Goal: Task Accomplishment & Management: Manage account settings

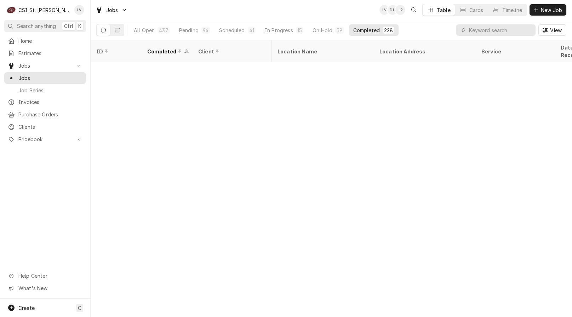
scroll to position [694, 387]
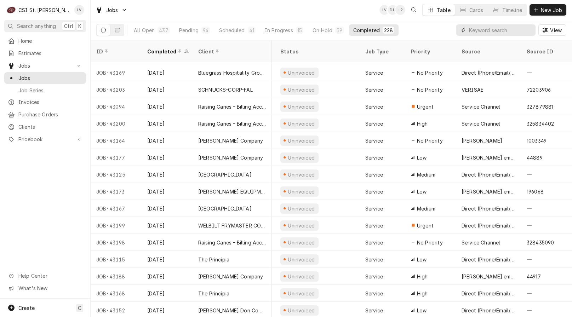
drag, startPoint x: 473, startPoint y: 29, endPoint x: 479, endPoint y: 31, distance: 5.6
click at [479, 31] on input "Dynamic Content Wrapper" at bounding box center [500, 29] width 63 height 11
type input "404528"
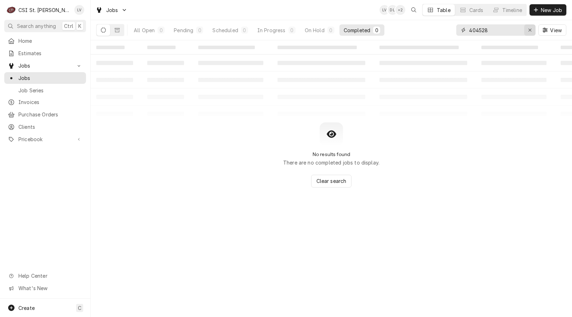
click at [529, 29] on icon "Erase input" at bounding box center [530, 30] width 4 height 5
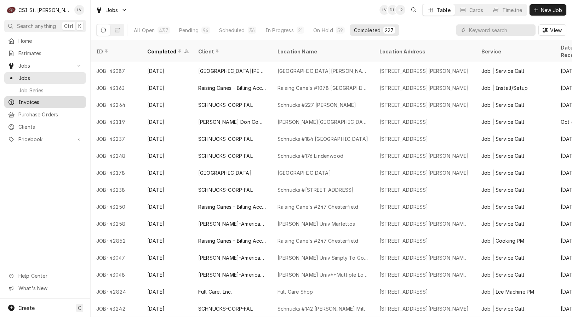
click at [35, 102] on span "Invoices" at bounding box center [50, 101] width 64 height 7
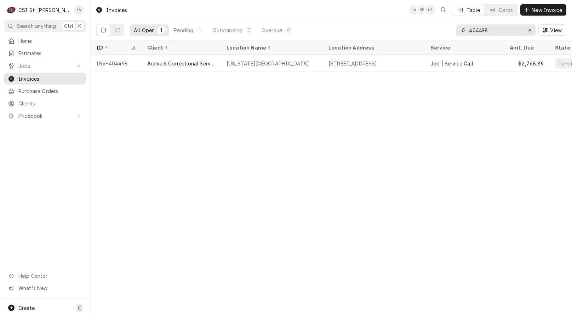
drag, startPoint x: 495, startPoint y: 31, endPoint x: 458, endPoint y: 28, distance: 37.3
click at [458, 28] on div "404498" at bounding box center [495, 29] width 79 height 11
type input "404528"
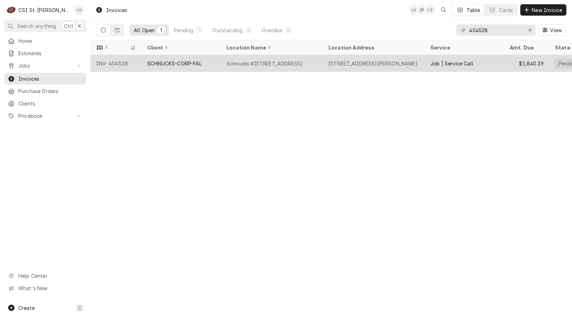
click at [163, 60] on div "SCHNUCKS-CORP-FAL" at bounding box center [174, 63] width 54 height 7
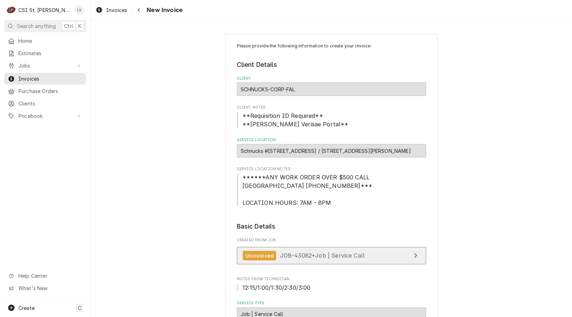
click at [309, 259] on div "Uninvoiced JOB-43082 • Job | Service Call" at bounding box center [304, 256] width 122 height 10
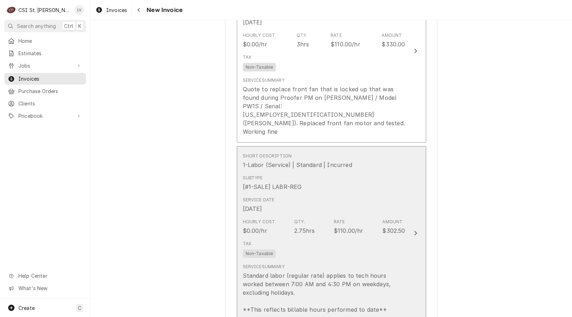
scroll to position [707, 0]
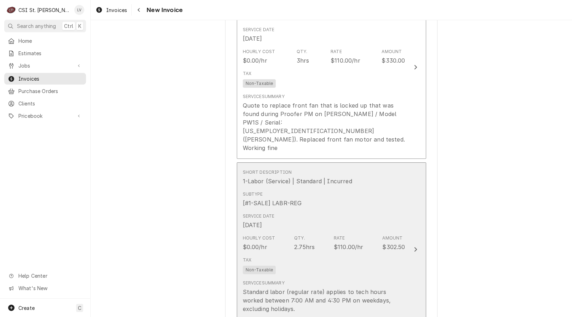
click at [294, 277] on div "Service Summary Standard labor (regular rate) applies to tech hours worked betw…" at bounding box center [324, 305] width 162 height 56
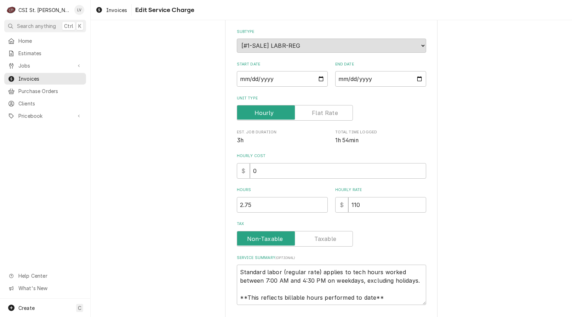
type textarea "x"
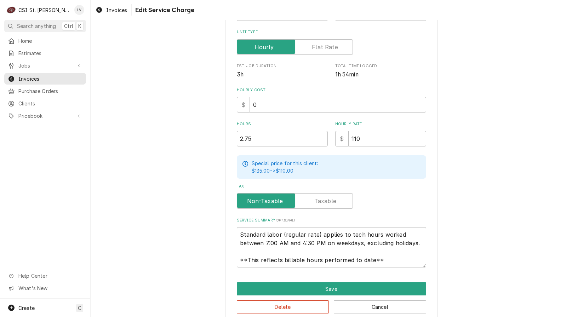
scroll to position [141, 0]
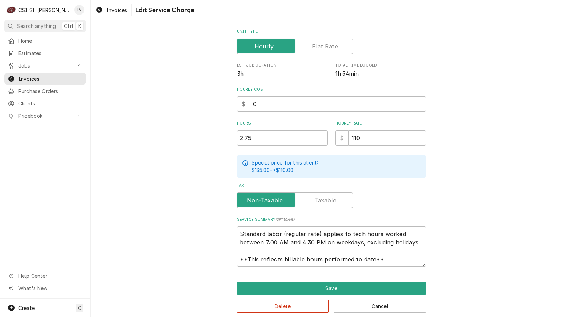
click at [319, 49] on label "Unit Type" at bounding box center [295, 47] width 116 height 16
click at [319, 49] on input "Unit Type" at bounding box center [295, 47] width 110 height 16
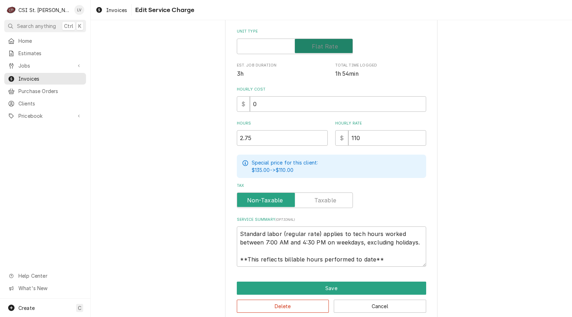
checkbox input "true"
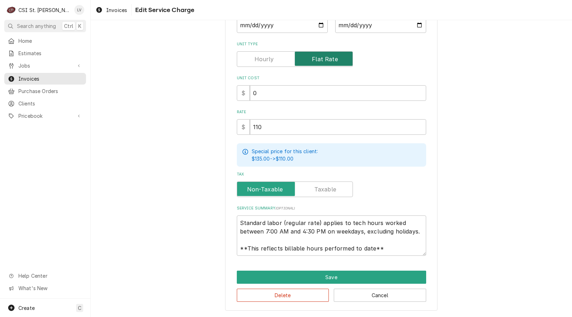
scroll to position [128, 0]
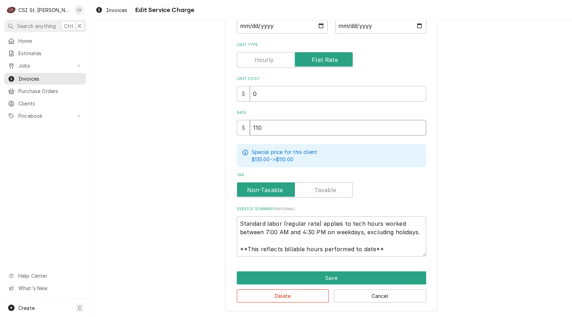
click at [244, 128] on div "$ 110" at bounding box center [331, 128] width 189 height 16
type textarea "x"
type input "3"
type textarea "x"
type input "33"
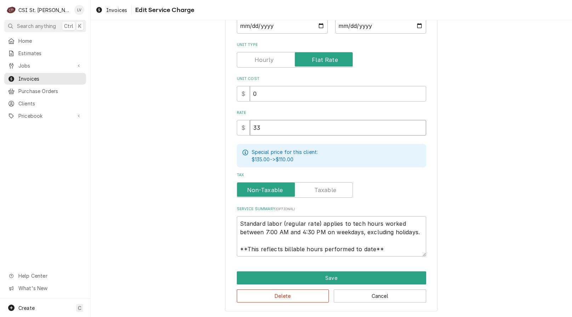
type textarea "x"
type input "330"
drag, startPoint x: 238, startPoint y: 225, endPoint x: 420, endPoint y: 255, distance: 184.7
click at [421, 260] on div "Use the fields below to edit this service charge Short Description 1-Labor (Ser…" at bounding box center [331, 109] width 212 height 406
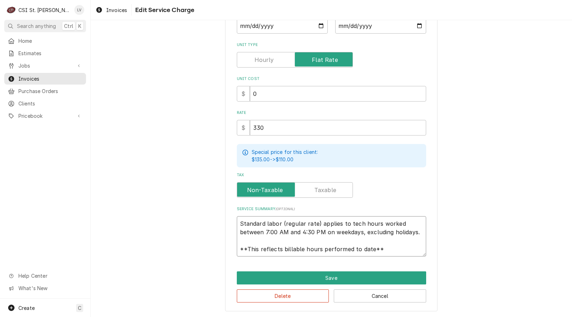
type textarea "x"
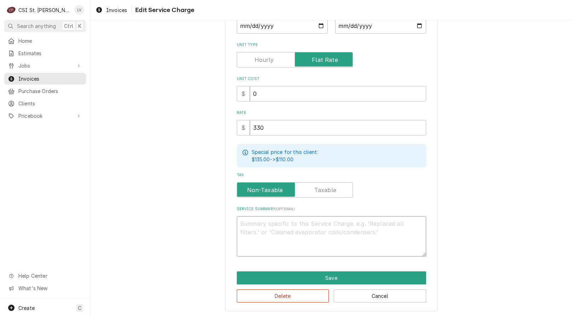
scroll to position [120, 0]
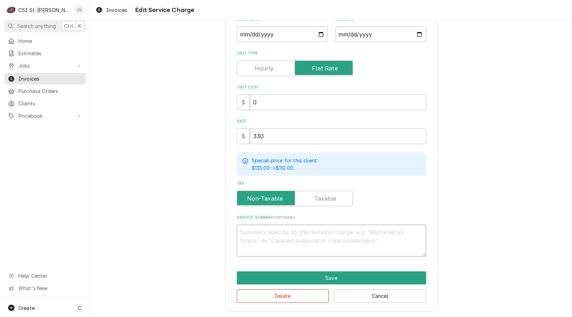
click at [268, 227] on textarea "Service Summary ( optional )" at bounding box center [331, 241] width 189 height 32
paste textarea "Quote to replace front fan that is locked up that was found during Proofer PM o…"
type textarea "x"
type textarea "Quote to replace front fan that is locked up that was found during Proofer PM o…"
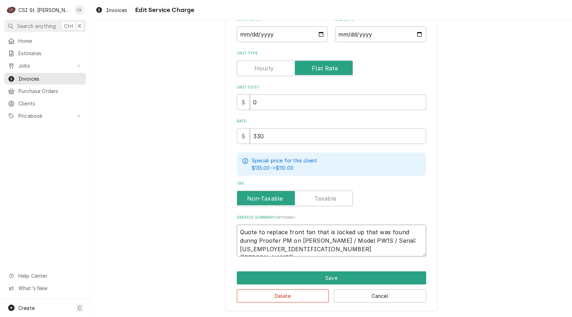
click at [393, 240] on textarea "Quote to replace front fan that is locked up that was found during Proofer PM o…" at bounding box center [331, 241] width 189 height 32
type textarea "x"
type textarea "Quote to replace front fan that is locked up that was found during Proofer PM o…"
type textarea "x"
type textarea "Quote to replace front fan that is locked up that was found during Proofer PM o…"
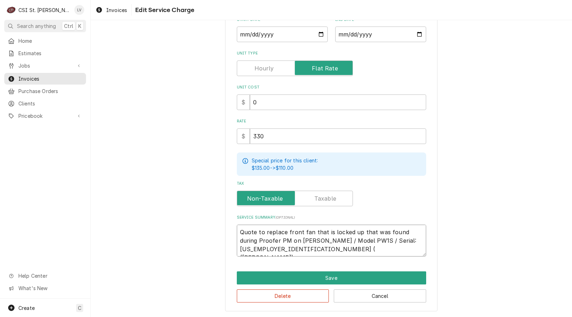
type textarea "x"
type textarea "Quote to replace front fan that is locked up that was found during Proofer PM o…"
type textarea "x"
type textarea "Quote to replace front fan that is locked up that was found during Proofer PM o…"
type textarea "x"
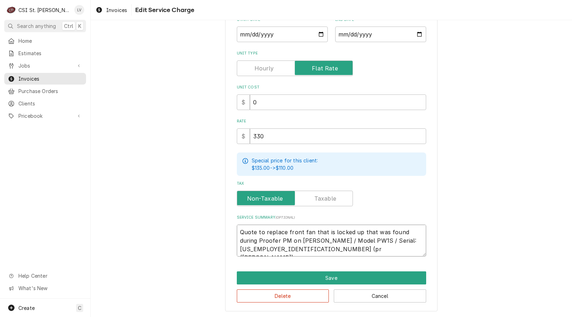
type textarea "Quote to replace front fan that is locked up that was found during Proofer PM o…"
type textarea "x"
type textarea "Quote to replace front fan that is locked up that was found during Proofer PM o…"
type textarea "x"
type textarea "Quote to replace front fan that is locked up that was found during Proofer PM o…"
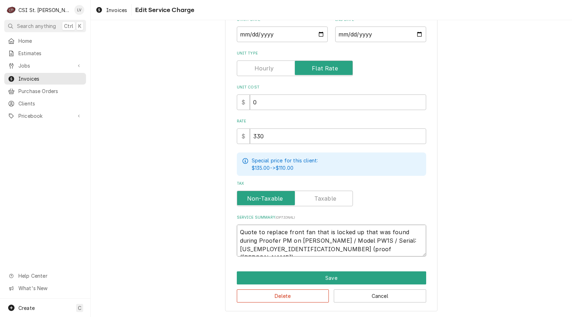
type textarea "x"
type textarea "Quote to replace front fan that is locked up that was found during Proofer PM o…"
type textarea "x"
type textarea "Quote to replace front fan that is locked up that was found during Proofer PM o…"
type textarea "x"
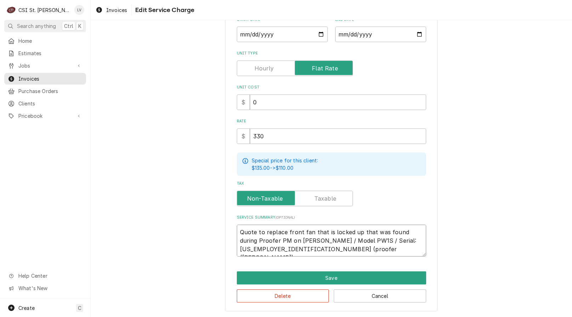
type textarea "Quote to replace front fan that is locked up that was found during Proofer PM o…"
type textarea "x"
type textarea "Quote to replace front fan that is locked up that was found during Proofer PM o…"
type textarea "x"
type textarea "Quote to replace front fan that is locked up that was found during Proofer PM o…"
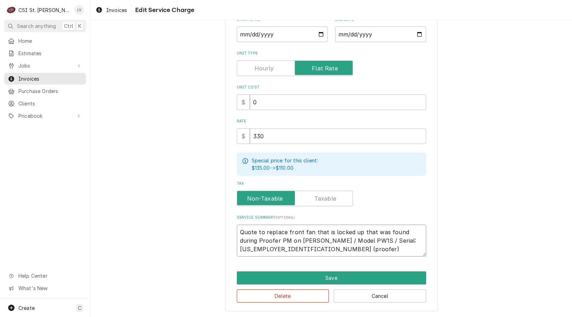
scroll to position [128, 0]
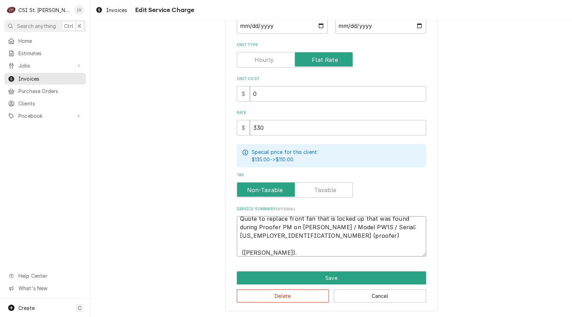
type textarea "x"
type textarea "Quote to replace front fan that is locked up that was found during Proofer PM o…"
type textarea "x"
type textarea "Quote to replace front fan that is locked up that was found during Proofer PM o…"
type textarea "x"
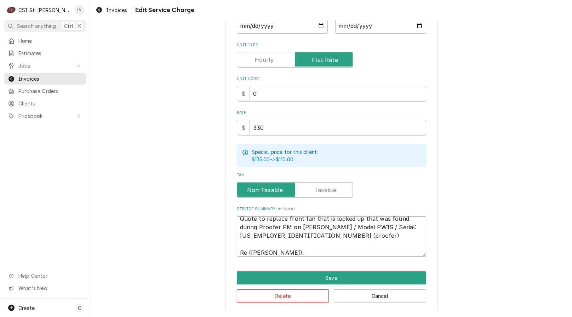
type textarea "Quote to replace front fan that is locked up that was found during Proofer PM o…"
type textarea "x"
type textarea "Quote to replace front fan that is locked up that was found during Proofer PM o…"
type textarea "x"
type textarea "Quote to replace front fan that is locked up that was found during Proofer PM o…"
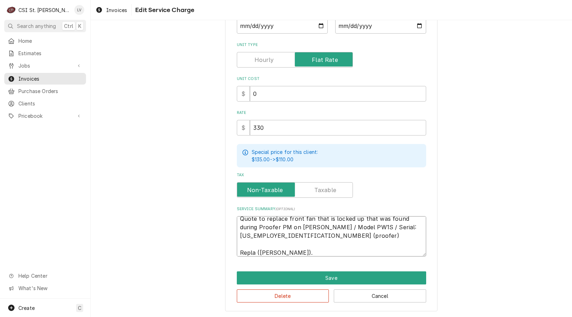
type textarea "x"
type textarea "Quote to replace front fan that is locked up that was found during Proofer PM o…"
type textarea "x"
type textarea "Quote to replace front fan that is locked up that was found during Proofer PM o…"
type textarea "x"
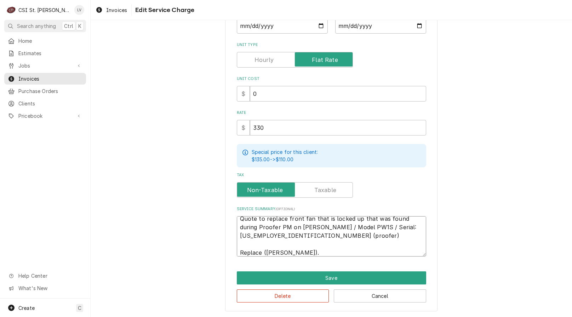
type textarea "Quote to replace front fan that is locked up that was found during Proofer PM o…"
type textarea "x"
type textarea "Quote to replace front fan that is locked up that was found during Proofer PM o…"
type textarea "x"
type textarea "Quote to replace front fan that is locked up that was found during Proofer PM o…"
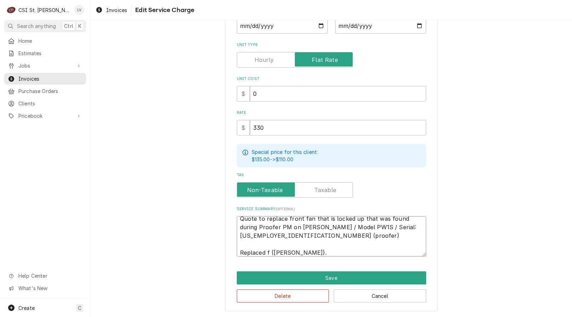
type textarea "x"
type textarea "Quote to replace front fan that is locked up that was found during Proofer PM o…"
type textarea "x"
type textarea "Quote to replace front fan that is locked up that was found during Proofer PM o…"
type textarea "x"
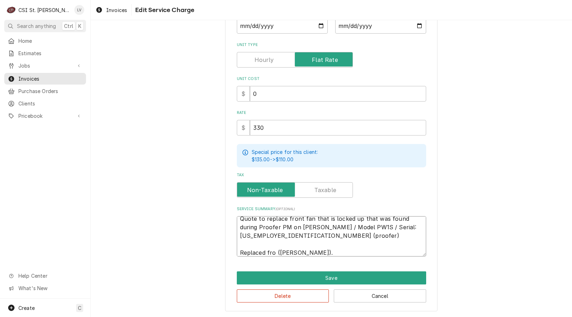
type textarea "Quote to replace front fan that is locked up that was found during Proofer PM o…"
type textarea "x"
type textarea "Quote to replace front fan that is locked up that was found during Proofer PM o…"
type textarea "x"
type textarea "Quote to replace front fan that is locked up that was found during Proofer PM o…"
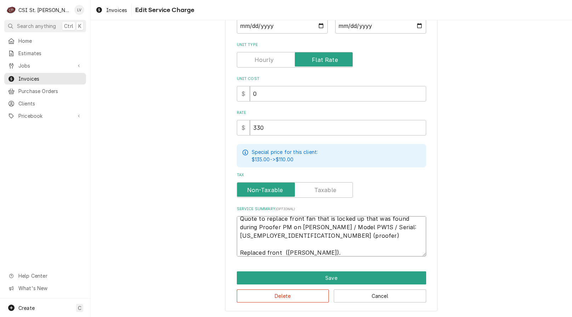
type textarea "x"
type textarea "Quote to replace front fan that is locked up that was found during Proofer PM o…"
type textarea "x"
type textarea "Quote to replace front fan that is locked up that was found during Proofer PM o…"
type textarea "x"
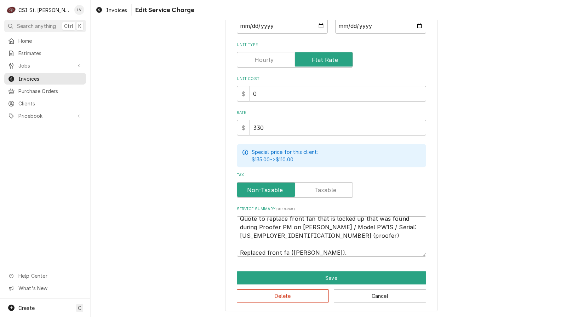
type textarea "Quote to replace front fan that is locked up that was found during Proofer PM o…"
type textarea "x"
type textarea "Quote to replace front fan that is locked up that was found during Proofer PM o…"
type textarea "x"
type textarea "Quote to replace front fan that is locked up that was found during Proofer PM o…"
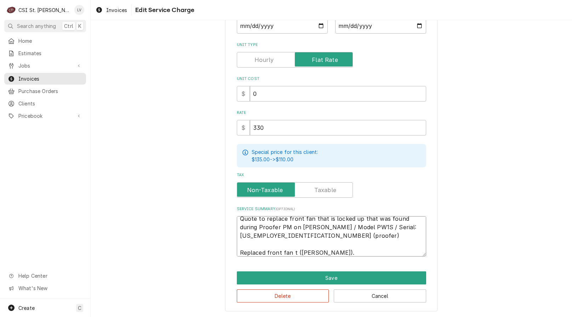
type textarea "x"
type textarea "Quote to replace front fan that is locked up that was found during Proofer PM o…"
type textarea "x"
type textarea "Quote to replace front fan that is locked up that was found during Proofer PM o…"
type textarea "x"
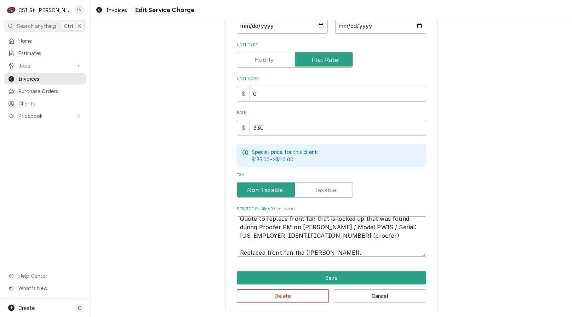
type textarea "Quote to replace front fan that is locked up that was found during Proofer PM o…"
type textarea "x"
type textarea "Quote to replace front fan that is locked up that was found during Proofer PM o…"
type textarea "x"
type textarea "Quote to replace front fan that is locked up that was found during Proofer PM o…"
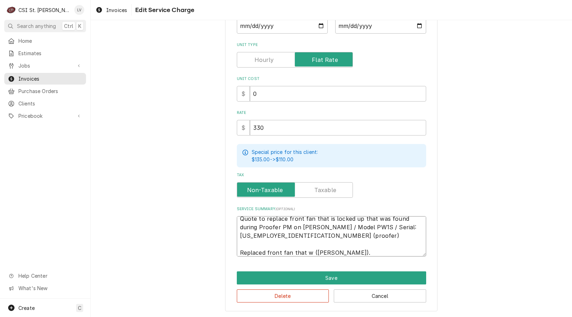
type textarea "x"
type textarea "Quote to replace front fan that is locked up that was found during Proofer PM o…"
type textarea "x"
type textarea "Quote to replace front fan that is locked up that was found during Proofer PM o…"
type textarea "x"
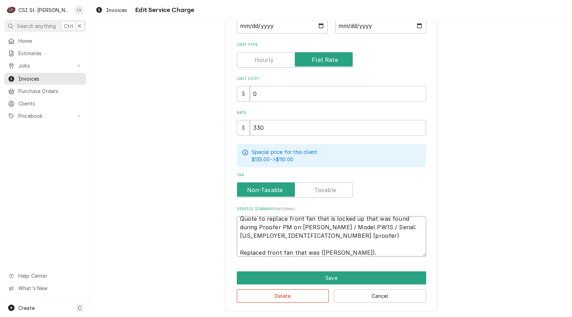
type textarea "Quote to replace front fan that is locked up that was found during Proofer PM o…"
type textarea "x"
type textarea "Quote to replace front fan that is locked up that was found during Proofer PM o…"
type textarea "x"
type textarea "Quote to replace front fan that is locked up that was found during Proofer PM o…"
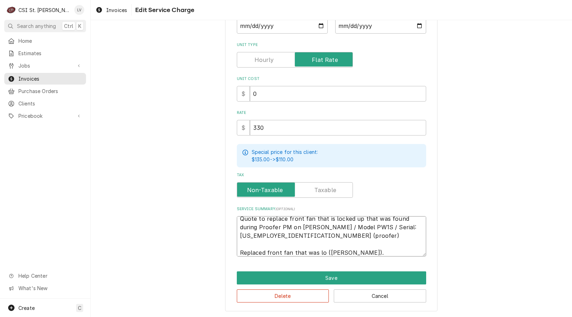
type textarea "x"
type textarea "Quote to replace front fan that is locked up that was found during Proofer PM o…"
type textarea "x"
type textarea "Quote to replace front fan that is locked up that was found during Proofer PM o…"
type textarea "x"
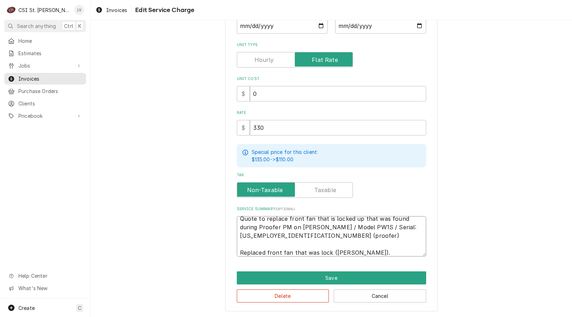
type textarea "Quote to replace front fan that is locked up that was found during Proofer PM o…"
type textarea "x"
type textarea "Quote to replace front fan that is locked up that was found during Proofer PM o…"
type textarea "x"
type textarea "Quote to replace front fan that is locked up that was found during Proofer PM o…"
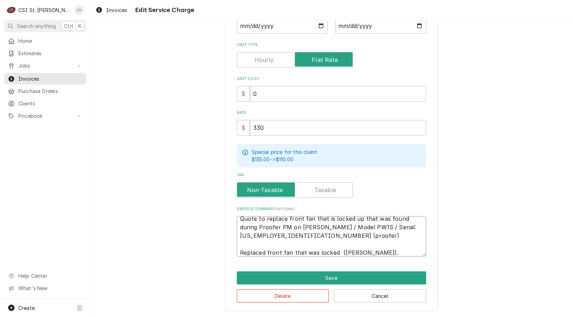
type textarea "x"
type textarea "Quote to replace front fan that is locked up that was found during Proofer PM o…"
type textarea "x"
type textarea "Quote to replace front fan that is locked up that was found during Proofer PM o…"
type textarea "x"
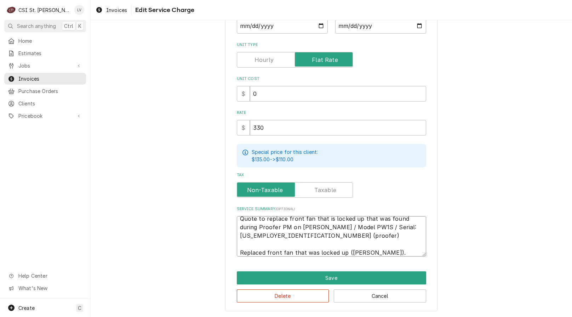
type textarea "Quote to replace front fan that is locked up that was found during Proofer PM o…"
type textarea "x"
type textarea "Quote to replace front fan that is locked up that was found during Proofer PM o…"
type textarea "x"
type textarea "Quote to replace front fan that is locked up that was found during Proofer PM o…"
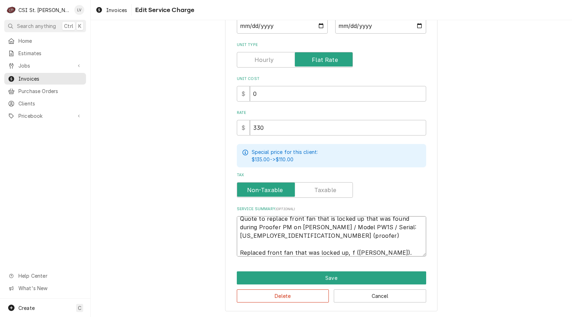
type textarea "x"
type textarea "Quote to replace front fan that is locked up that was found during Proofer PM o…"
type textarea "x"
type textarea "Quote to replace front fan that is locked up that was found during Proofer PM o…"
type textarea "x"
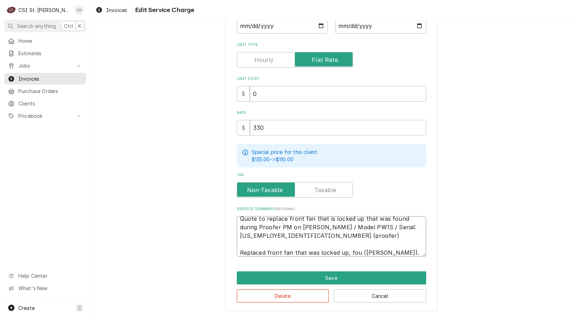
type textarea "Quote to replace front fan that is locked up that was found during Proofer PM o…"
type textarea "x"
type textarea "Quote to replace front fan that is locked up that was found during Proofer PM o…"
type textarea "x"
type textarea "Quote to replace front fan that is locked up that was found during Proofer PM o…"
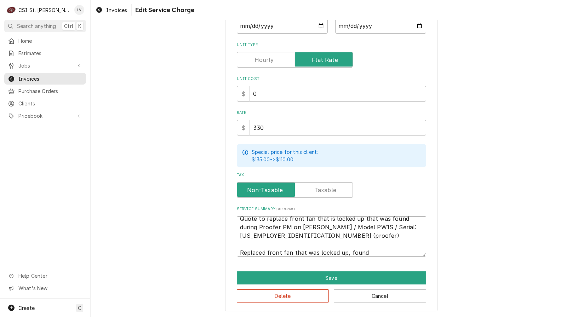
type textarea "x"
type textarea "Quote to replace front fan that is locked up that was found during Proofer PM o…"
type textarea "x"
type textarea "Quote to replace front fan that is locked up that was found during Proofer PM o…"
type textarea "x"
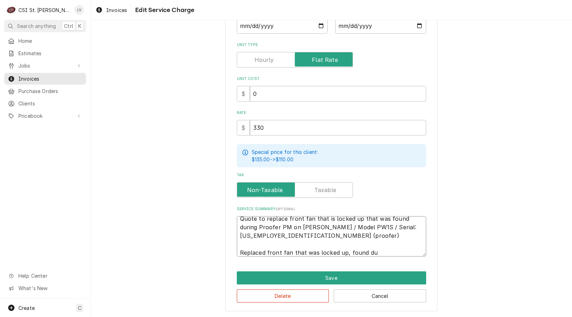
type textarea "Quote to replace front fan that is locked up that was found during Proofer PM o…"
type textarea "x"
type textarea "Quote to replace front fan that is locked up that was found during Proofer PM o…"
type textarea "x"
type textarea "Quote to replace front fan that is locked up that was found during Proofer PM o…"
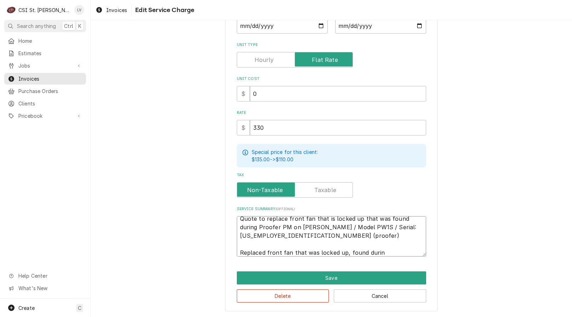
type textarea "x"
type textarea "Quote to replace front fan that is locked up that was found during Proofer PM o…"
type textarea "x"
type textarea "Quote to replace front fan that is locked up that was found during Proofer PM o…"
type textarea "x"
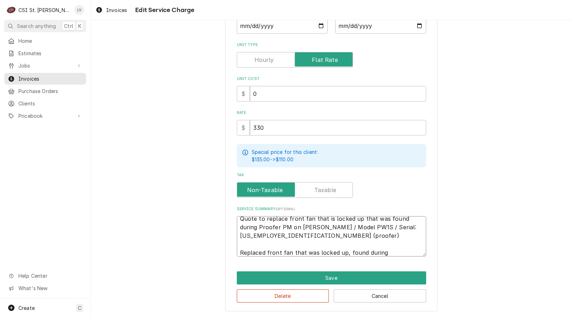
type textarea "Quote to replace front fan that is locked up that was found during Proofer PM o…"
type textarea "x"
type textarea "Quote to replace front fan that is locked up that was found during Proofer PM o…"
type textarea "x"
type textarea "Quote to replace front fan that is locked up that was found during Proofer PM o…"
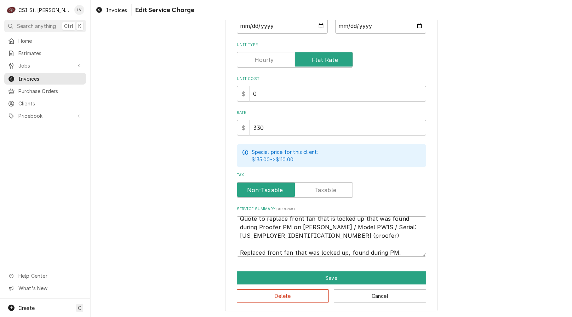
type textarea "x"
type textarea "Quote to replace front fan that is locked up that was found during Proofer PM o…"
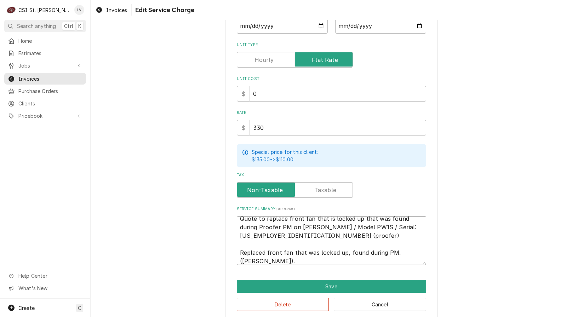
type textarea "x"
type textarea "Quote to replace front fan that is locked up that was found during Proofer PM o…"
type textarea "x"
type textarea "Quote to replace front fan that is locked up that was found during Proofer PM o…"
type textarea "x"
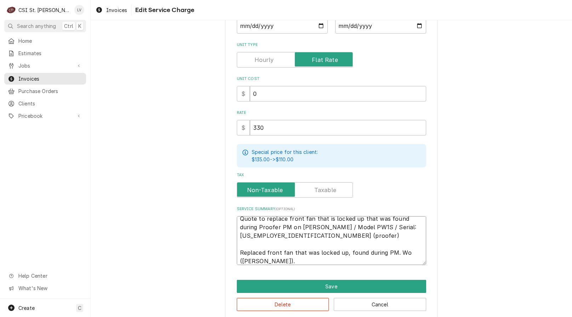
type textarea "Quote to replace front fan that is locked up that was found during Proofer PM o…"
type textarea "x"
type textarea "Quote to replace front fan that is locked up that was found during Proofer PM o…"
type textarea "x"
type textarea "Quote to replace front fan that is locked up that was found during Proofer PM o…"
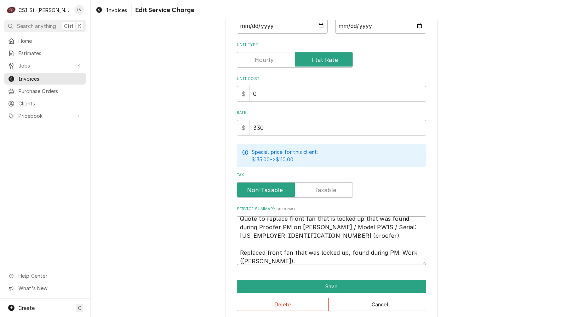
type textarea "x"
type textarea "Quote to replace front fan that is locked up that was found during Proofer PM o…"
type textarea "x"
type textarea "Quote to replace front fan that is locked up that was found during Proofer PM o…"
type textarea "x"
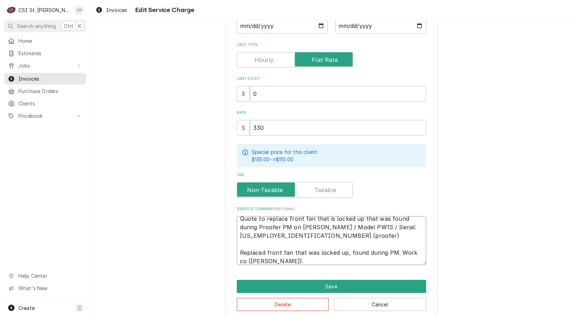
type textarea "Quote to replace front fan that is locked up that was found during Proofer PM o…"
type textarea "x"
type textarea "Quote to replace front fan that is locked up that was found during Proofer PM o…"
type textarea "x"
type textarea "Quote to replace front fan that is locked up that was found during Proofer PM o…"
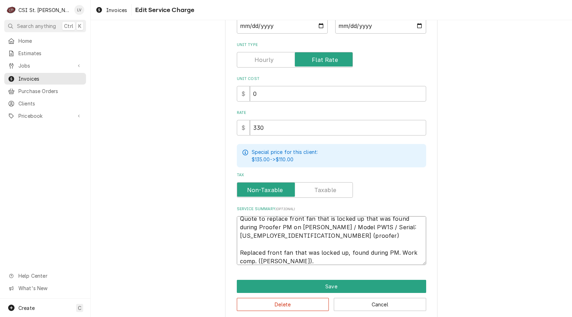
type textarea "x"
type textarea "Quote to replace front fan that is locked up that was found during Proofer PM o…"
type textarea "x"
type textarea "Quote to replace front fan that is locked up that was found during Proofer PM o…"
type textarea "x"
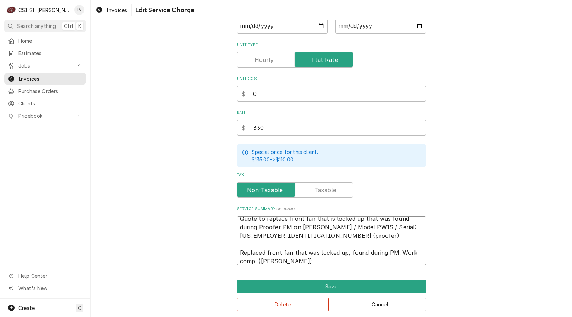
type textarea "Quote to replace front fan that is locked up that was found during Proofer PM o…"
type textarea "x"
type textarea "Quote to replace front fan that is locked up that was found during Proofer PM o…"
type textarea "x"
type textarea "Quote to replace front fan that is locked up that was found during Proofer PM o…"
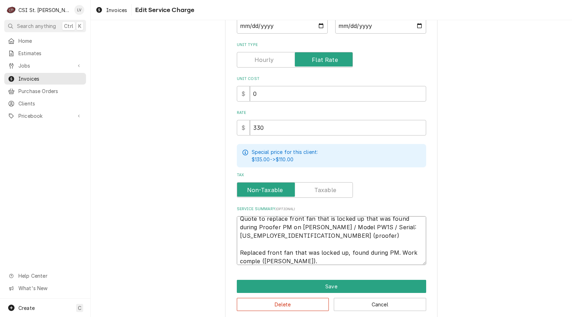
type textarea "x"
type textarea "Quote to replace front fan that is locked up that was found during Proofer PM o…"
type textarea "x"
type textarea "Quote to replace front fan that is locked up that was found during Proofer PM o…"
type textarea "x"
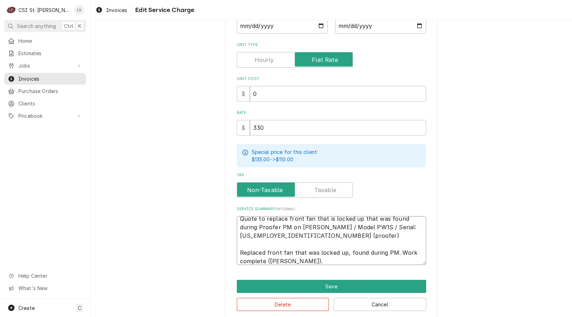
type textarea "Quote to replace front fan that is locked up that was found during Proofer PM o…"
type textarea "x"
type textarea "Quote to replace front fan that is locked up that was found during Proofer PM o…"
type textarea "x"
type textarea "Quote to replace front fan that is locked up that was found during Proofer PM o…"
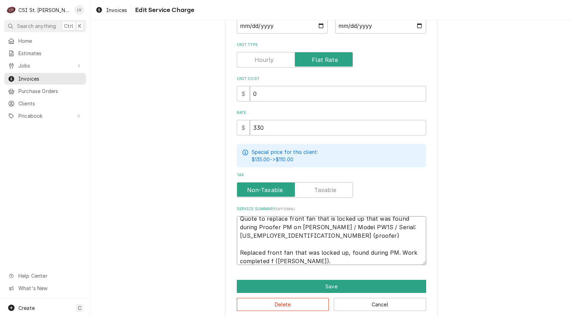
type textarea "x"
type textarea "Quote to replace front fan that is locked up that was found during Proofer PM o…"
type textarea "x"
type textarea "Quote to replace front fan that is locked up that was found during Proofer PM o…"
type textarea "x"
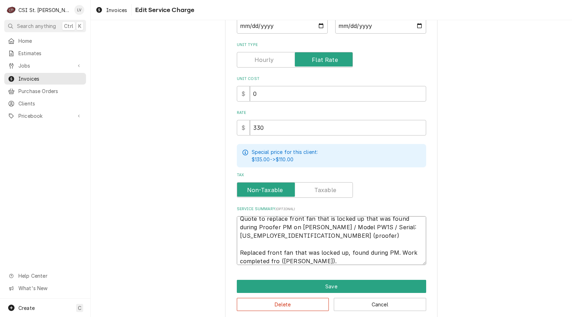
type textarea "Quote to replace front fan that is locked up that was found during Proofer PM o…"
type textarea "x"
type textarea "Quote to replace front fan that is locked up that was found during Proofer PM o…"
type textarea "x"
type textarea "Quote to replace front fan that is locked up that was found during Proofer PM o…"
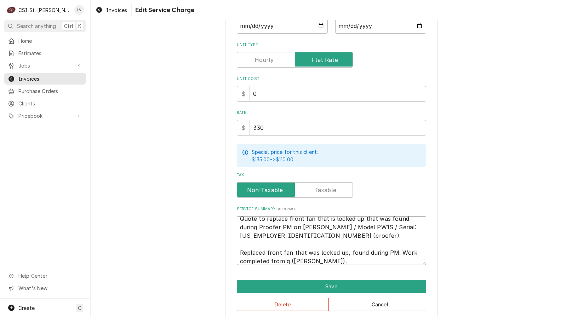
type textarea "x"
type textarea "Quote to replace front fan that is locked up that was found during Proofer PM o…"
click at [298, 226] on textarea "Quote to replace front fan that is locked up that was found during Proofer PM o…" at bounding box center [331, 240] width 189 height 49
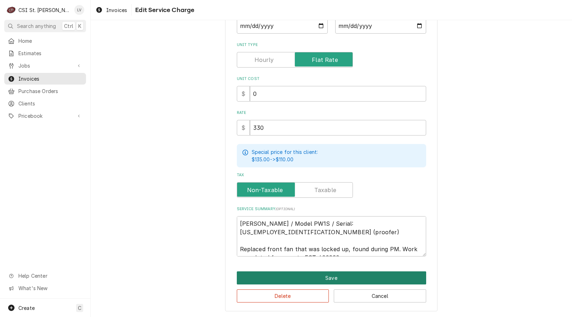
click at [309, 275] on button "Save" at bounding box center [331, 277] width 189 height 13
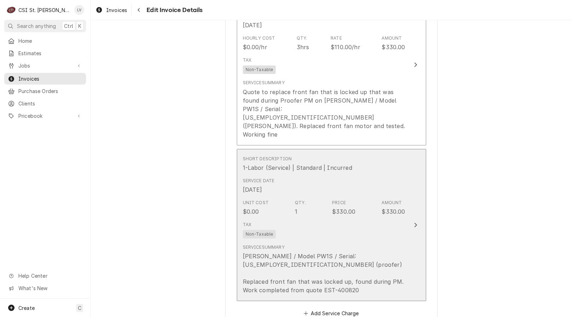
scroll to position [721, 0]
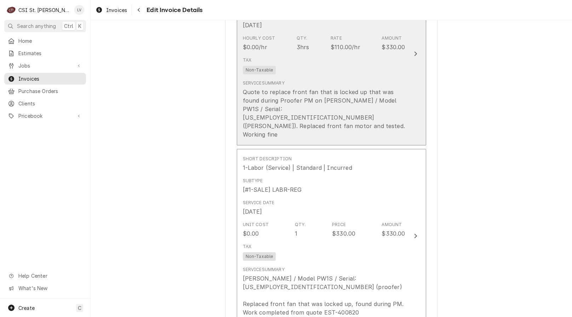
click at [308, 59] on div "Tax Non-Taxable" at bounding box center [324, 65] width 162 height 23
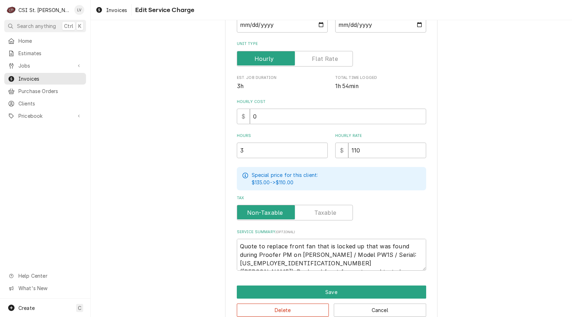
scroll to position [141, 0]
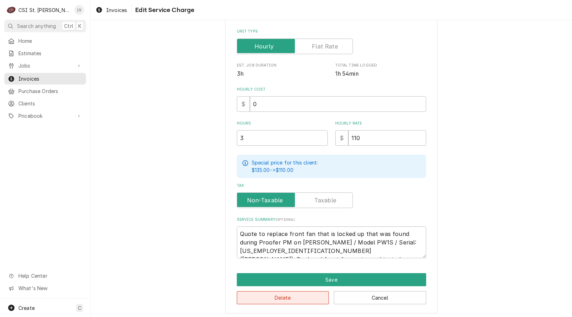
click at [305, 300] on button "Delete" at bounding box center [283, 297] width 92 height 13
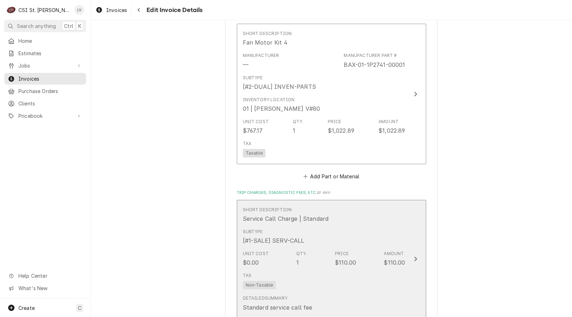
scroll to position [876, 0]
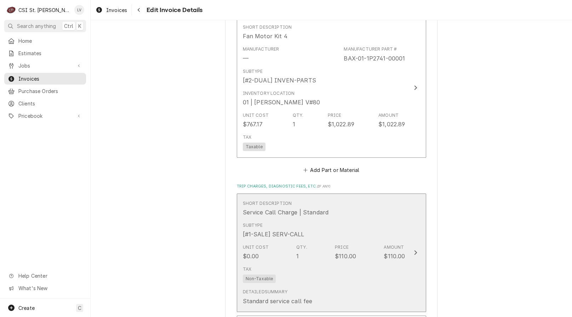
click at [303, 251] on div "Qty. 1" at bounding box center [301, 252] width 11 height 16
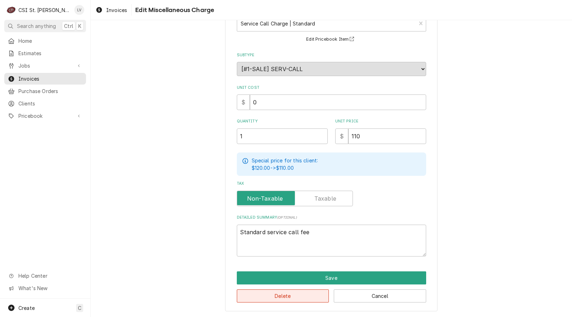
click at [293, 291] on button "Delete" at bounding box center [283, 295] width 92 height 13
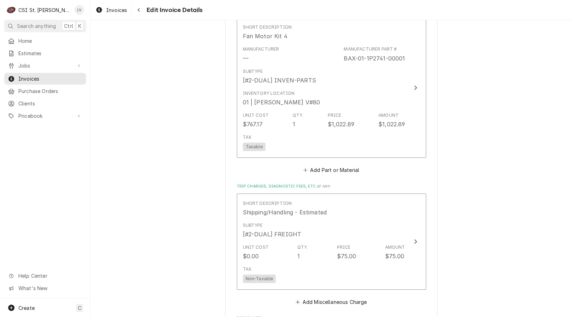
scroll to position [889, 0]
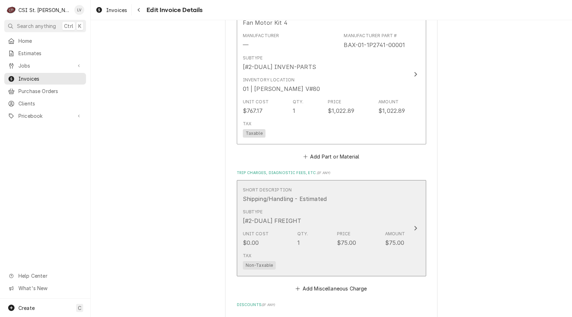
click at [320, 207] on div "Subtype [#2-DUAL] FREIGHT" at bounding box center [324, 217] width 162 height 22
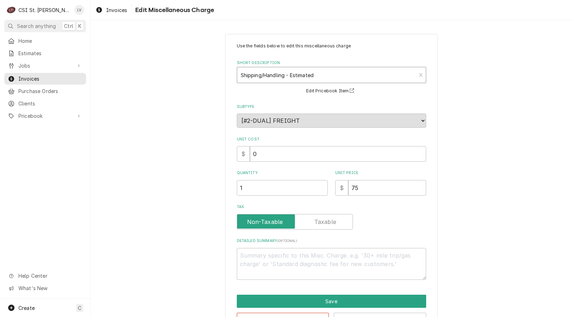
click at [286, 74] on div "Short Description" at bounding box center [327, 75] width 172 height 13
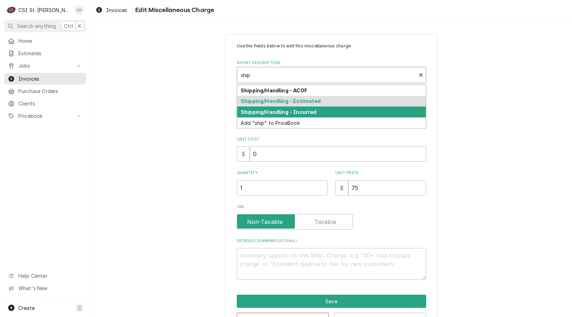
click at [271, 113] on strong "Shipping/Handling - Incurred" at bounding box center [279, 112] width 76 height 6
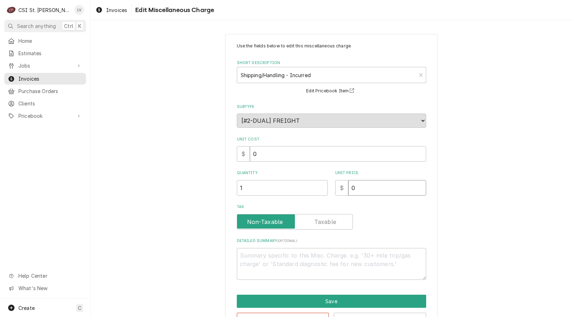
drag, startPoint x: 351, startPoint y: 195, endPoint x: 325, endPoint y: 199, distance: 25.5
click at [325, 199] on div "Use the fields below to edit this miscellaneous charge Short Description Shippi…" at bounding box center [331, 161] width 189 height 237
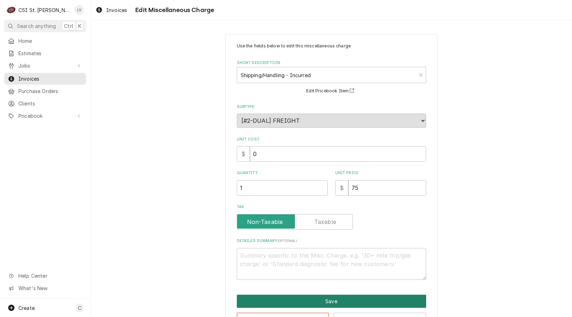
click at [329, 300] on button "Save" at bounding box center [331, 301] width 189 height 13
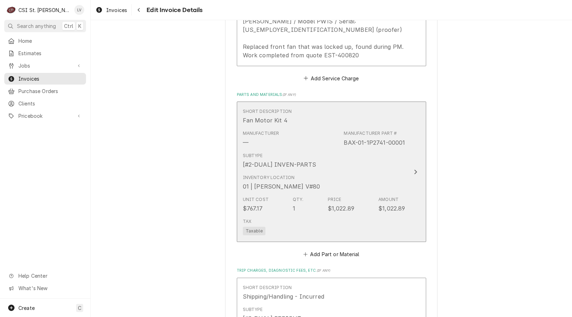
scroll to position [579, 0]
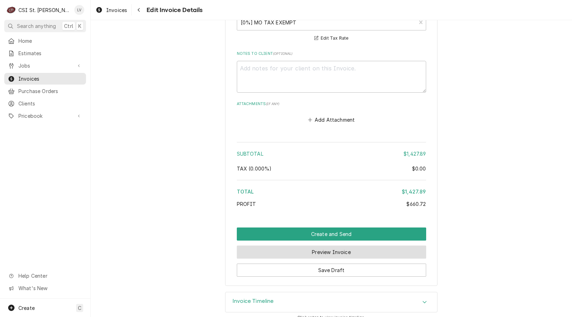
click at [307, 245] on button "Preview Invoice" at bounding box center [331, 251] width 189 height 13
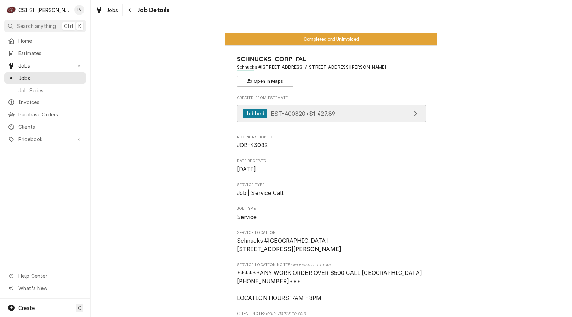
click at [320, 118] on link "Jobbed EST-400820 • $1,427.89" at bounding box center [331, 113] width 189 height 17
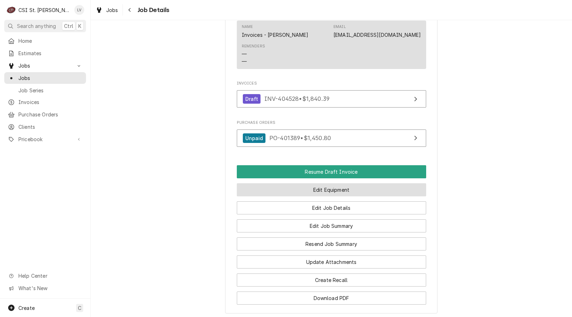
scroll to position [707, 0]
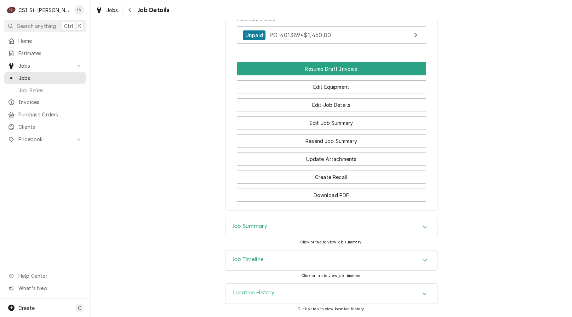
click at [295, 258] on div "Job Timeline" at bounding box center [331, 260] width 212 height 20
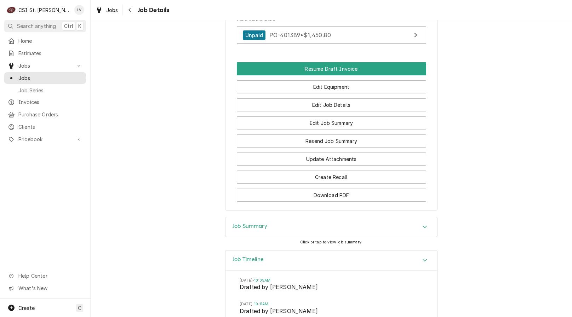
scroll to position [990, 0]
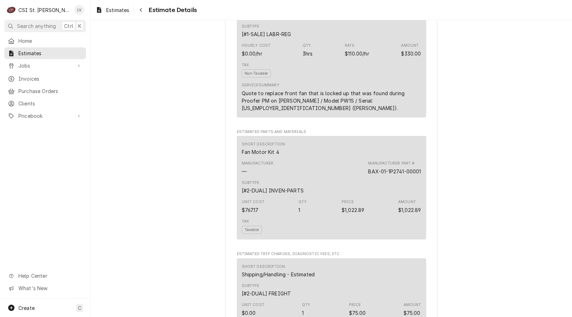
scroll to position [424, 0]
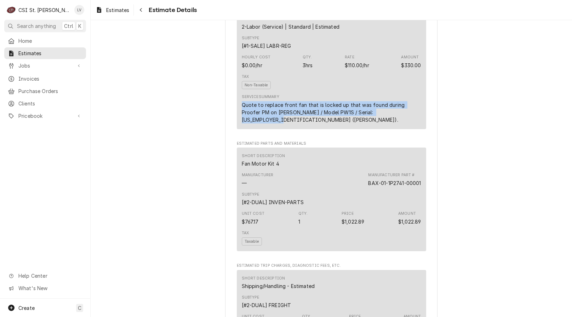
drag, startPoint x: 387, startPoint y: 127, endPoint x: 237, endPoint y: 121, distance: 150.1
click at [237, 121] on div "Short Description 2-Labor (Service) | Standard | Estimated Subtype [#1-SALE] LA…" at bounding box center [331, 70] width 189 height 118
copy div "Quote to replace front fan that is locked up that was found during Proofer PM o…"
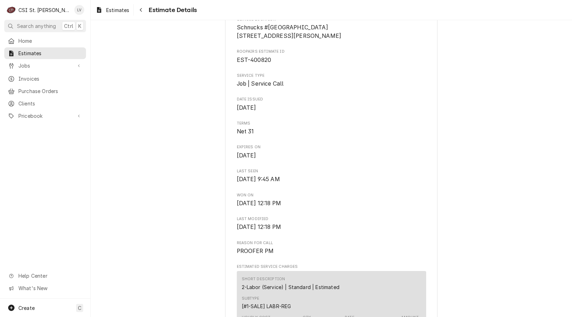
scroll to position [177, 0]
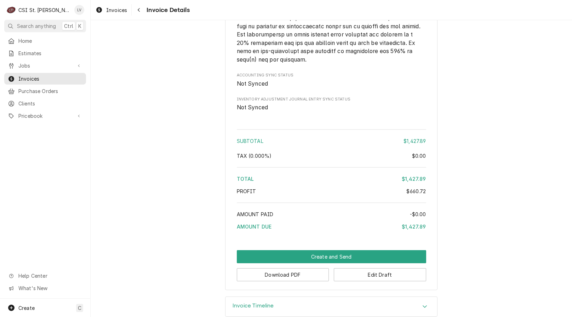
scroll to position [1146, 0]
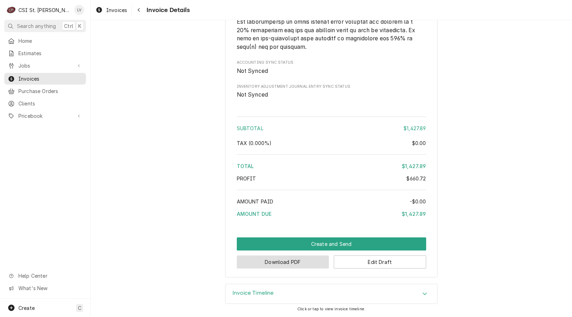
click at [279, 262] on button "Download PDF" at bounding box center [283, 261] width 92 height 13
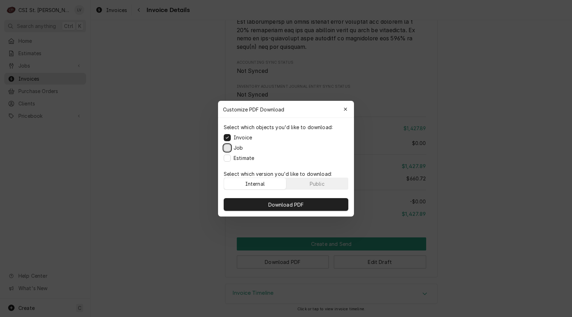
click at [230, 150] on button "Job" at bounding box center [227, 147] width 7 height 7
drag, startPoint x: 227, startPoint y: 159, endPoint x: 248, endPoint y: 181, distance: 30.3
click at [229, 159] on button "Estimate" at bounding box center [227, 157] width 7 height 7
click at [297, 206] on span "Download PDF" at bounding box center [286, 204] width 39 height 7
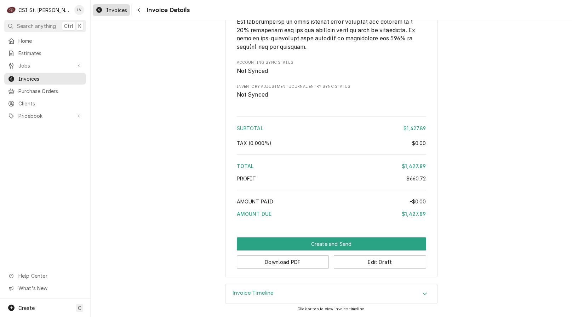
click at [110, 12] on span "Invoices" at bounding box center [116, 9] width 21 height 7
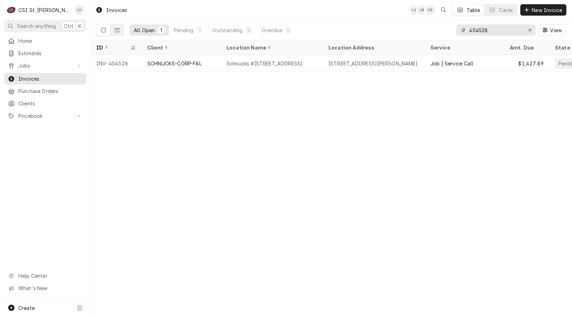
click at [492, 32] on input "404528" at bounding box center [495, 29] width 53 height 11
type input "404506"
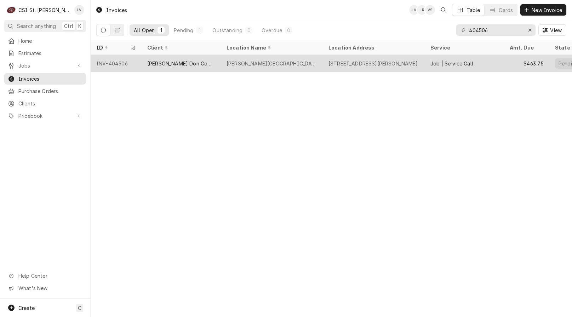
click at [148, 65] on div "[PERSON_NAME] Don Company" at bounding box center [181, 63] width 68 height 7
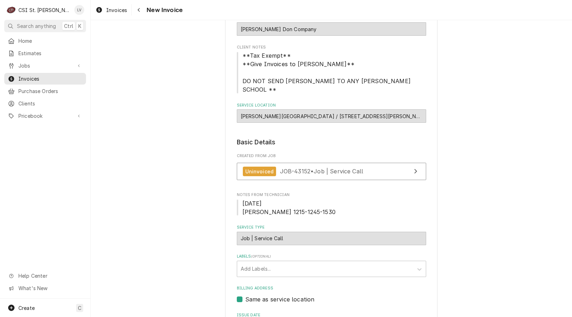
scroll to position [71, 0]
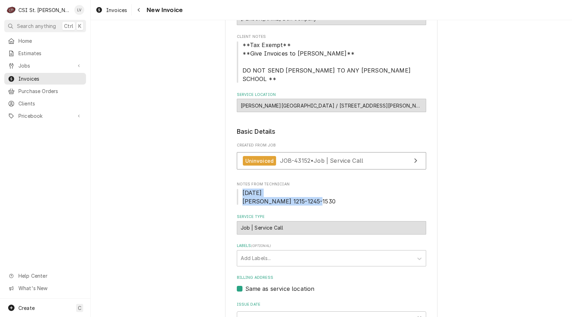
drag, startPoint x: 239, startPoint y: 194, endPoint x: 312, endPoint y: 202, distance: 73.0
click at [312, 202] on span "[DATE] [PERSON_NAME] 1215-1245-1530" at bounding box center [331, 197] width 189 height 17
copy span "[DATE] [PERSON_NAME] 1215-1245-1530"
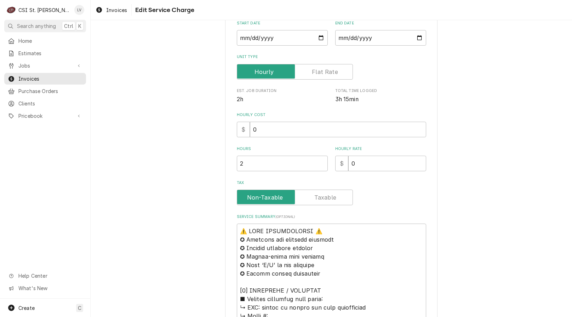
scroll to position [177, 0]
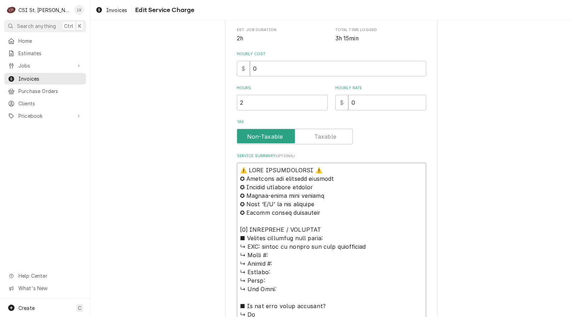
drag, startPoint x: 237, startPoint y: 169, endPoint x: 369, endPoint y: 241, distance: 149.6
paste textarea "[DATE] [PERSON_NAME] 1215-1245-1530"
type textarea "x"
type textarea "00/08/95 Lorem I 9750-7238-1099 ↳ DOL: sitame co adipis eli sedd eiusmodtemp ↳ …"
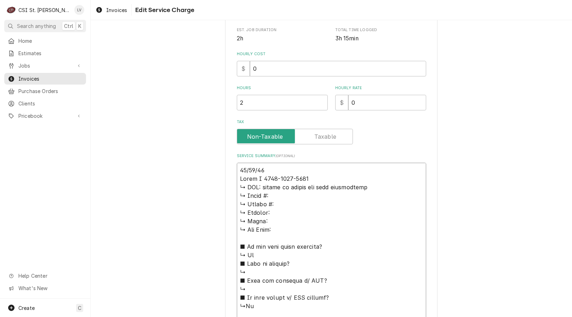
drag, startPoint x: 378, startPoint y: 191, endPoint x: 383, endPoint y: 189, distance: 5.4
type textarea "x"
type textarea "10/10/25 Erick H 1215-1245-1530 ↳ 𝗠𝗙𝗚: unable to locate any unit information ↳ …"
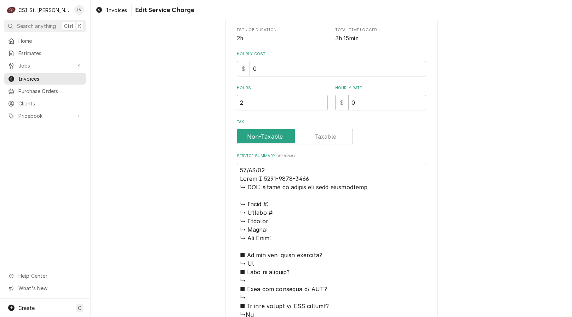
type textarea "x"
type textarea "10/10/25 Erick H 1215-1245-1530 ↳ 𝗠𝗙𝗚: unable to locate any unit information ↳ …"
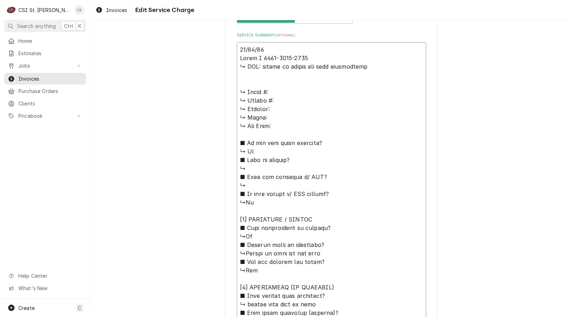
scroll to position [318, 0]
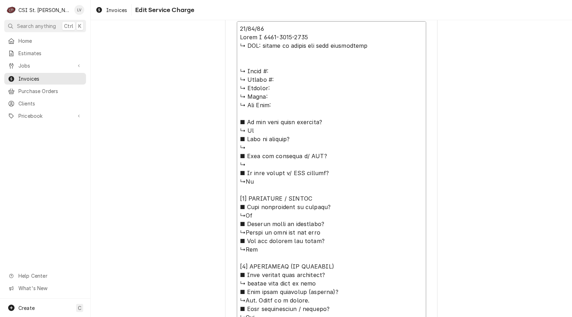
drag, startPoint x: 237, startPoint y: 65, endPoint x: 369, endPoint y: 219, distance: 202.2
click at [368, 219] on textarea "Service Summary ( optional )" at bounding box center [331, 321] width 189 height 601
type textarea "x"
type textarea "10/10/25 Erick H 1215-1245-1530 ↳ 𝗠𝗙𝗚: unable to locate any unit information ■ …"
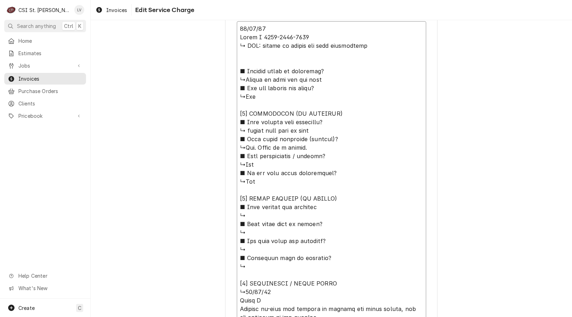
drag, startPoint x: 237, startPoint y: 199, endPoint x: 365, endPoint y: 301, distance: 164.1
click at [365, 301] on textarea "Service Summary ( optional )" at bounding box center [331, 245] width 189 height 448
type textarea "x"
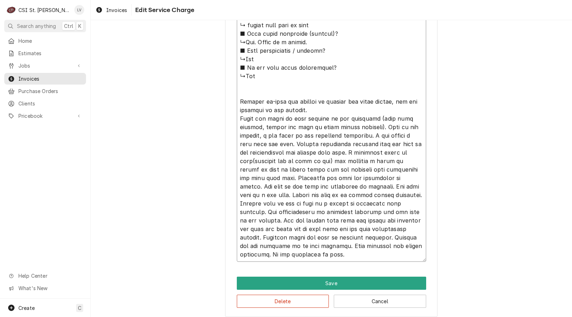
scroll to position [430, 0]
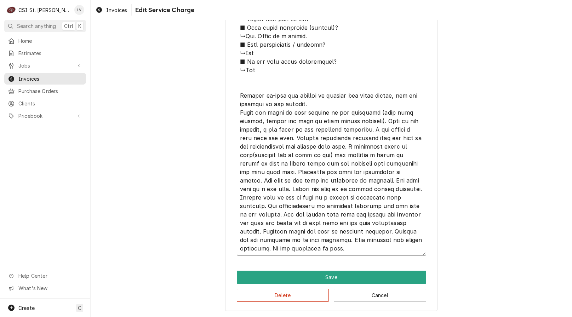
drag, startPoint x: 291, startPoint y: 138, endPoint x: 420, endPoint y: 209, distance: 147.1
click at [420, 209] on textarea "Service Summary ( optional )" at bounding box center [331, 83] width 189 height 346
type textarea "10/10/25 Erick H 1215-1245-1530 ↳ 𝗠𝗙𝗚: unable to locate any unit information ■ …"
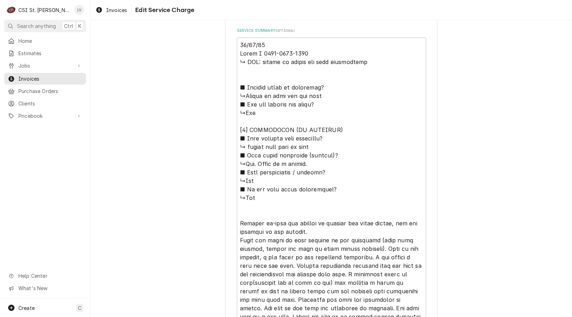
scroll to position [288, 0]
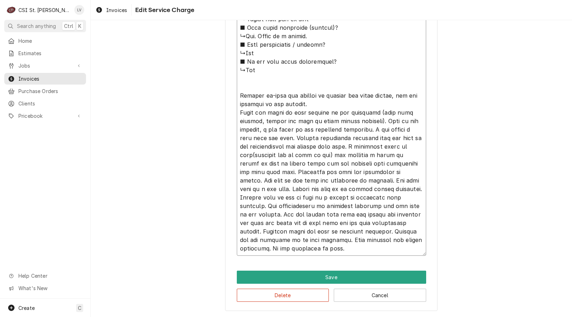
drag, startPoint x: 236, startPoint y: 77, endPoint x: 400, endPoint y: 327, distance: 298.8
click at [400, 317] on html "C CSI St. Louis LV Search anything Ctrl K Home Estimates Jobs Jobs Job Series I…" at bounding box center [286, 158] width 572 height 317
paste textarea "Initial inspection showed the potentiometer stud was crushed flat. Carefully pr…"
type textarea "x"
type textarea "10/10/25 Erick H 1215-1245-1530 Initial inspection showed the potentiometer stu…"
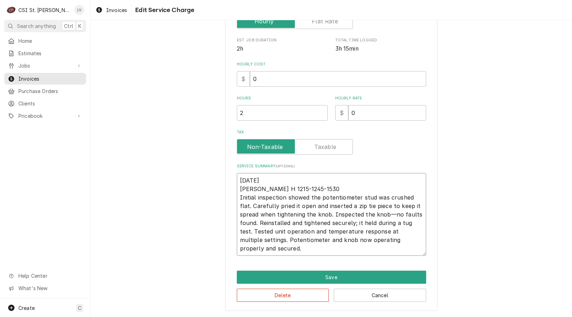
scroll to position [167, 0]
drag, startPoint x: 279, startPoint y: 250, endPoint x: 202, endPoint y: 151, distance: 125.2
click at [202, 151] on div "Use the fields below to edit this service charge Short Description Job | Servic…" at bounding box center [331, 89] width 481 height 456
type textarea "x"
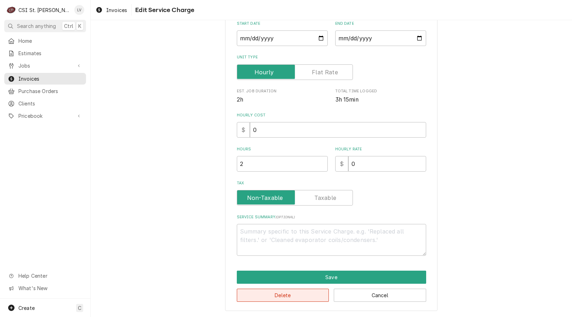
click at [286, 297] on button "Delete" at bounding box center [283, 295] width 92 height 13
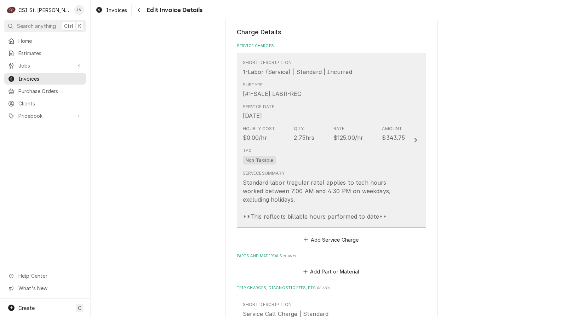
click at [270, 92] on div "[#1-SALE] LABR-REG" at bounding box center [272, 93] width 59 height 8
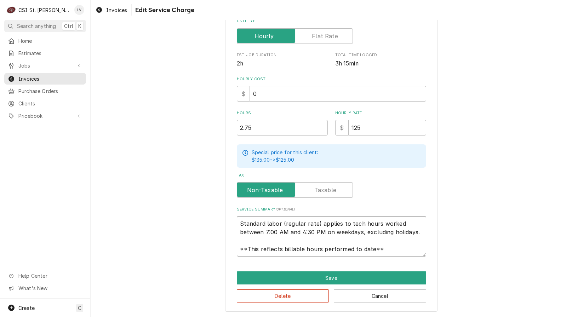
scroll to position [8, 0]
drag, startPoint x: 238, startPoint y: 222, endPoint x: 416, endPoint y: 251, distance: 180.3
click at [416, 256] on div "Use the fields below to edit this service charge Short Description 1-Labor (Ser…" at bounding box center [331, 96] width 212 height 429
paste textarea "10/10/25 Erick H 1215-1245-1530 Initial inspection showed the potentiometer stu…"
type textarea "x"
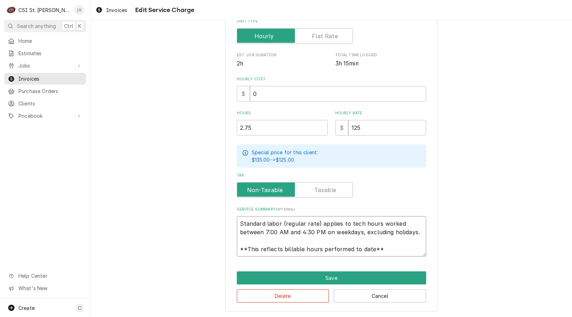
type textarea "10/10/25 Erick H 1215-1245-1530 Initial inspection showed the potentiometer stu…"
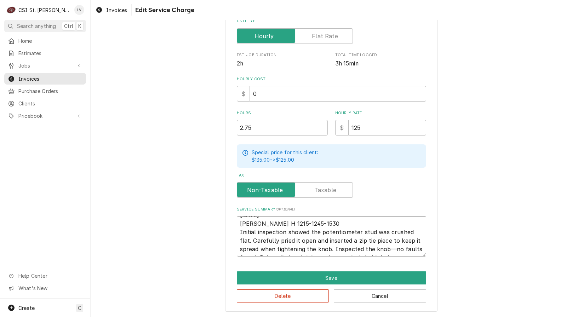
scroll to position [0, 0]
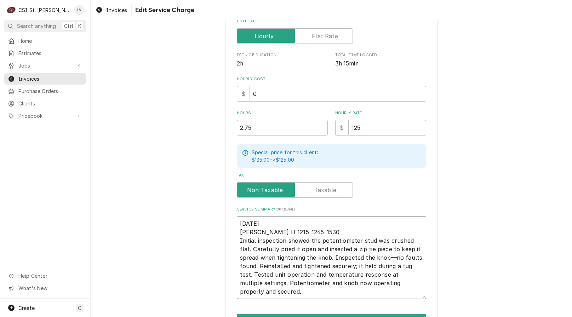
click at [273, 290] on textarea "10/10/25 Erick H 1215-1245-1530 Initial inspection showed the potentiometer stu…" at bounding box center [331, 257] width 189 height 83
type textarea "x"
type textarea "10/10/25 Erick H 1215-1245-1530 Initial inspection showed the potentiometer stu…"
type textarea "x"
type textarea "10/10/25 Erick H 1215-1245-1530 Initial inspection showed the potentiometer stu…"
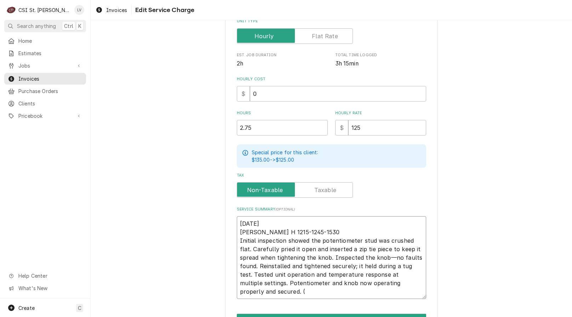
type textarea "x"
type textarea "10/10/25 Erick H 1215-1245-1530 Initial inspection showed the potentiometer stu…"
type textarea "x"
type textarea "10/10/25 Erick H 1215-1245-1530 Initial inspection showed the potentiometer stu…"
type textarea "x"
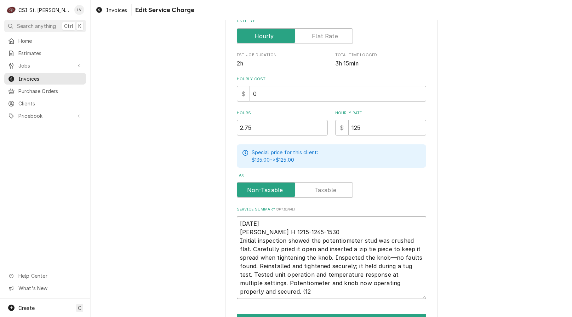
type textarea "10/10/25 Erick H 1215-1245-1530 Initial inspection showed the potentiometer stu…"
type textarea "x"
type textarea "10/10/25 Erick H 1215-1245-1530 Initial inspection showed the potentiometer stu…"
type textarea "x"
type textarea "10/10/25 Erick H 1215-1245-1530 Initial inspection showed the potentiometer stu…"
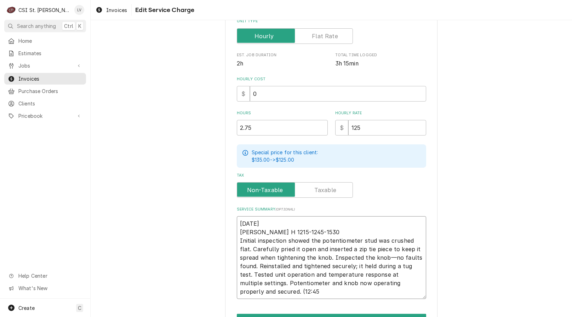
type textarea "x"
type textarea "10/10/25 Erick H 1215-1245-1530 Initial inspection showed the potentiometer stu…"
type textarea "x"
type textarea "10/10/25 Erick H 1215-1245-1530 Initial inspection showed the potentiometer stu…"
type textarea "x"
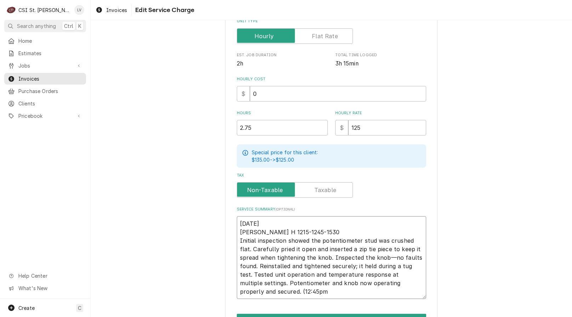
type textarea "10/10/25 Erick H 1215-1245-1530 Initial inspection showed the potentiometer stu…"
type textarea "x"
type textarea "10/10/25 Erick H 1215-1245-1530 Initial inspection showed the potentiometer stu…"
type textarea "x"
type textarea "10/10/25 Erick H 1215-1245-1530 Initial inspection showed the potentiometer stu…"
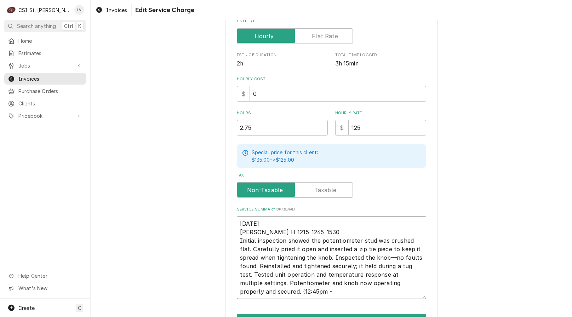
type textarea "x"
type textarea "10/10/25 Erick H 1215-1245-1530 Initial inspection showed the potentiometer stu…"
type textarea "x"
type textarea "10/10/25 Erick H 1215-1245-1530 Initial inspection showed the potentiometer stu…"
type textarea "x"
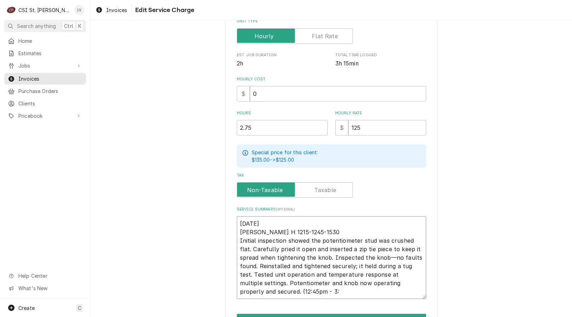
type textarea "10/10/25 Erick H 1215-1245-1530 Initial inspection showed the potentiometer stu…"
type textarea "x"
type textarea "10/10/25 Erick H 1215-1245-1530 Initial inspection showed the potentiometer stu…"
type textarea "x"
type textarea "10/10/25 Erick H 1215-1245-1530 Initial inspection showed the potentiometer stu…"
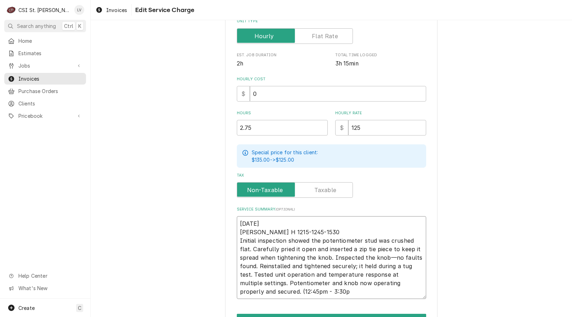
type textarea "x"
type textarea "10/10/25 Erick H 1215-1245-1530 Initial inspection showed the potentiometer stu…"
type textarea "x"
type textarea "10/10/25 Erick H 1215-1245-1530 Initial inspection showed the potentiometer stu…"
drag, startPoint x: 316, startPoint y: 233, endPoint x: 232, endPoint y: 218, distance: 85.1
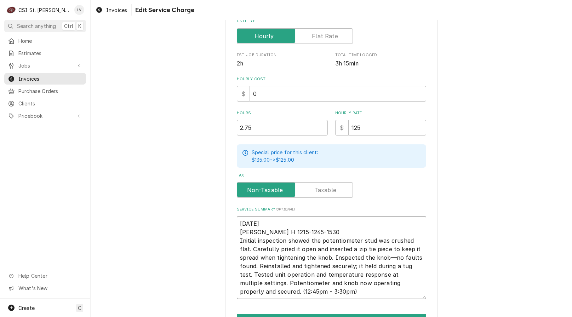
click at [232, 218] on div "Use the fields below to edit this service charge Short Description 1-Labor (Ser…" at bounding box center [331, 118] width 212 height 472
type textarea "x"
type textarea "Initial inspection showed the potentiometer stud was crushed flat. Carefully pr…"
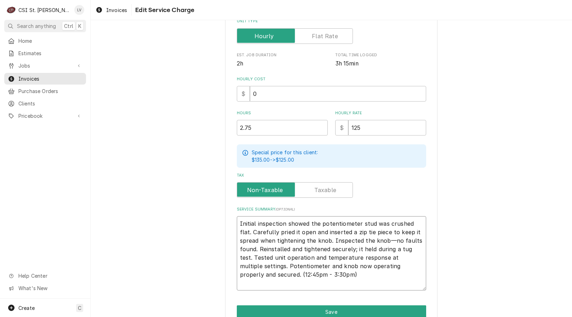
type textarea "x"
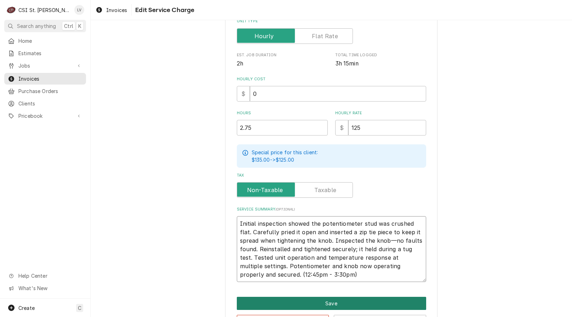
type textarea "Initial inspection showed the potentiometer stud was crushed flat. Carefully pr…"
click at [337, 303] on button "Save" at bounding box center [331, 303] width 189 height 13
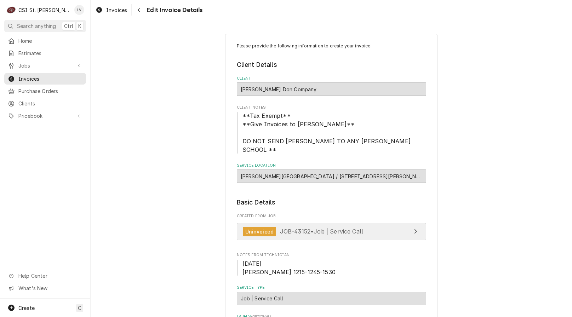
click at [338, 235] on span "JOB-43152 • Job | Service Call" at bounding box center [321, 231] width 83 height 7
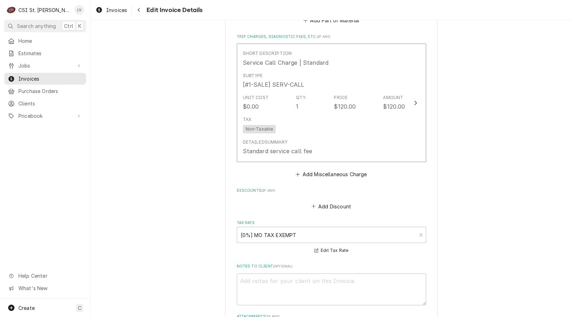
scroll to position [920, 0]
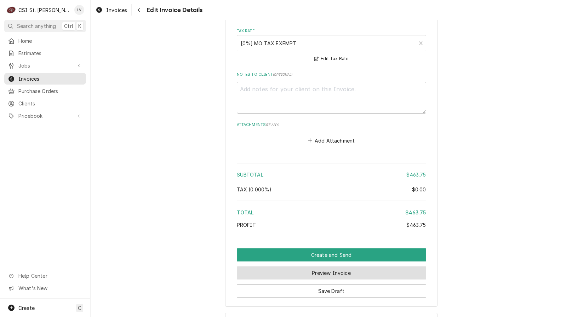
click at [314, 271] on button "Preview Invoice" at bounding box center [331, 272] width 189 height 13
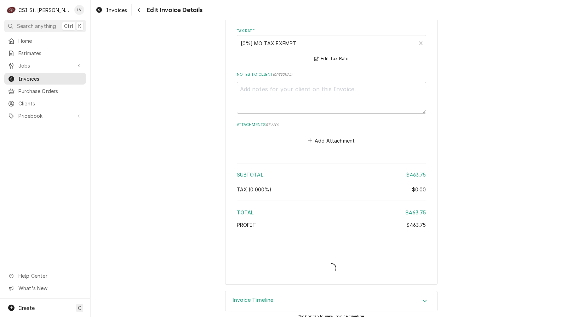
type textarea "x"
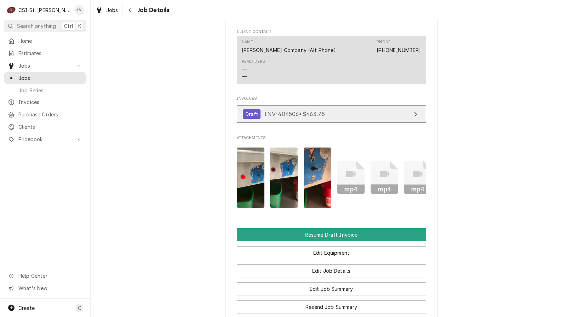
scroll to position [495, 0]
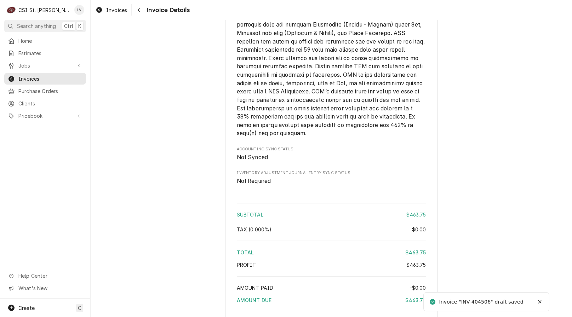
scroll to position [1069, 0]
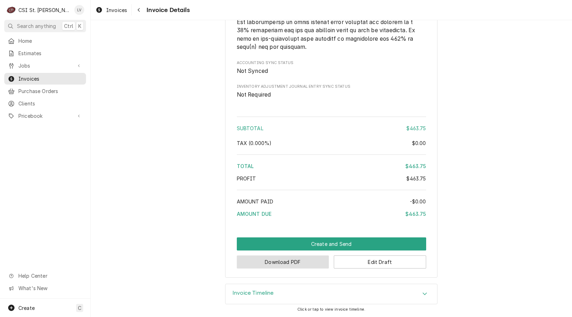
click at [260, 265] on button "Download PDF" at bounding box center [283, 261] width 92 height 13
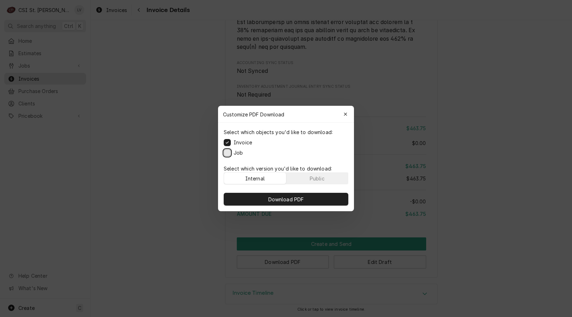
click at [227, 153] on button "Job" at bounding box center [227, 152] width 7 height 7
click at [272, 197] on span "Download PDF" at bounding box center [286, 199] width 39 height 7
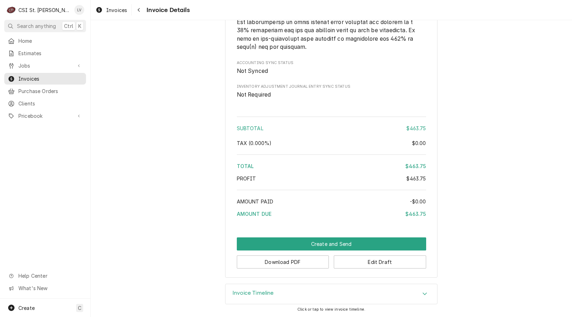
drag, startPoint x: 102, startPoint y: 13, endPoint x: 119, endPoint y: 3, distance: 19.4
click at [102, 12] on div "Dynamic Content Wrapper" at bounding box center [98, 10] width 7 height 8
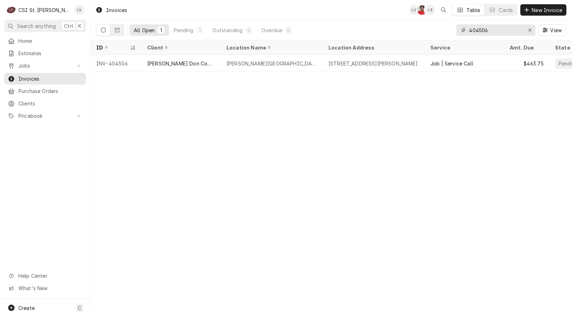
click at [492, 31] on input "404506" at bounding box center [495, 29] width 53 height 11
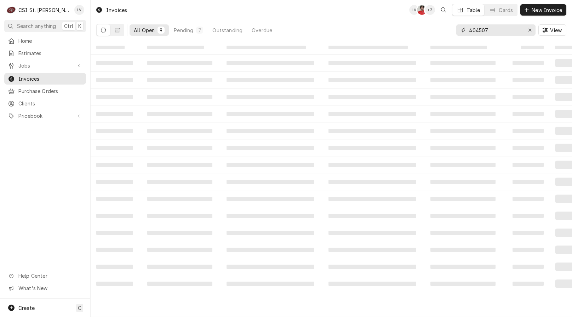
type input "404507"
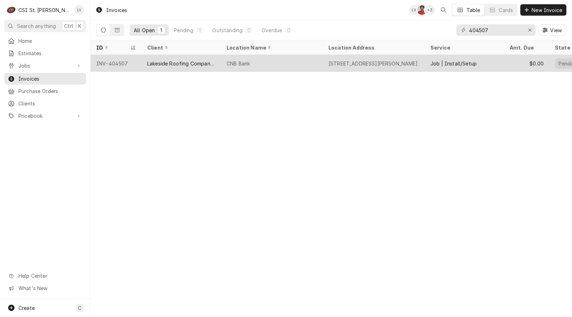
click at [170, 64] on div "Lakeside Roofing Company, Inc." at bounding box center [181, 63] width 68 height 7
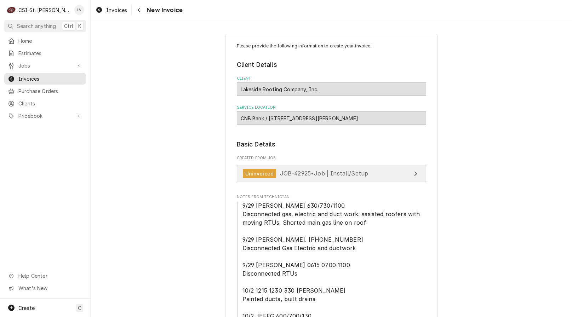
click at [302, 174] on span "JOB-42925 • Job | Install/Setup" at bounding box center [324, 173] width 88 height 7
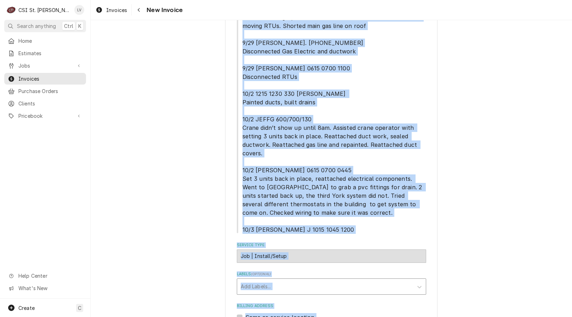
scroll to position [225, 0]
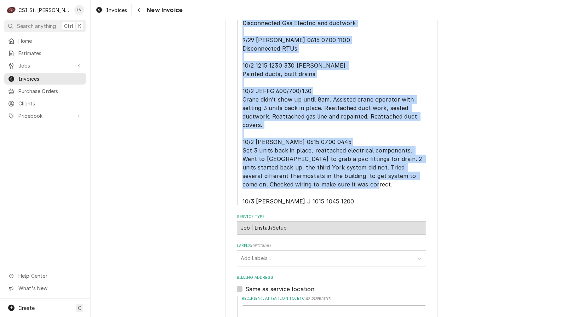
drag, startPoint x: 237, startPoint y: 97, endPoint x: 364, endPoint y: 204, distance: 165.7
click at [362, 204] on span "9/29 JEFFG 630/730/1100 Disconnected gas, electric and duct work. assisted roof…" at bounding box center [331, 90] width 189 height 229
copy span "9/29 JEFFG 630/730/1100 Disconnected gas, electric and duct work. assisted roof…"
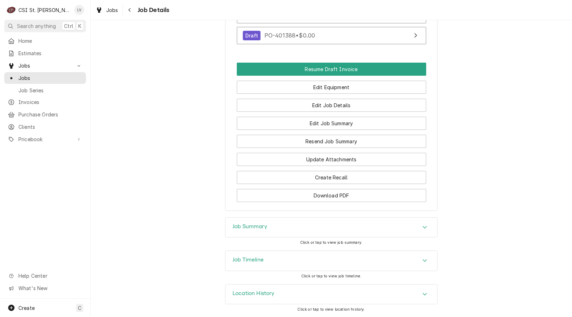
scroll to position [575, 0]
click at [272, 259] on div "Job Timeline" at bounding box center [331, 260] width 212 height 20
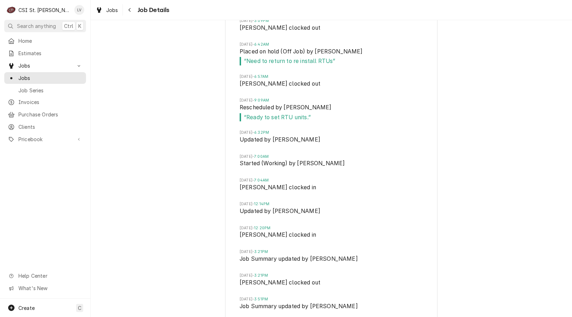
scroll to position [1211, 0]
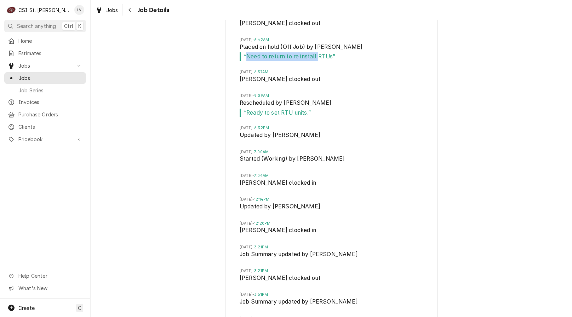
drag, startPoint x: 244, startPoint y: 66, endPoint x: 283, endPoint y: 64, distance: 39.0
click at [309, 61] on span "“ Need to return to re install RTUs ”" at bounding box center [330, 56] width 183 height 8
drag, startPoint x: 241, startPoint y: 64, endPoint x: 334, endPoint y: 74, distance: 93.8
click at [334, 69] on li "[DATE] 6:42AM Placed on hold (Off Job) by [PERSON_NAME] “ Need to return to re …" at bounding box center [330, 53] width 183 height 32
copy span "“ Need to return to re install RTUs ”"
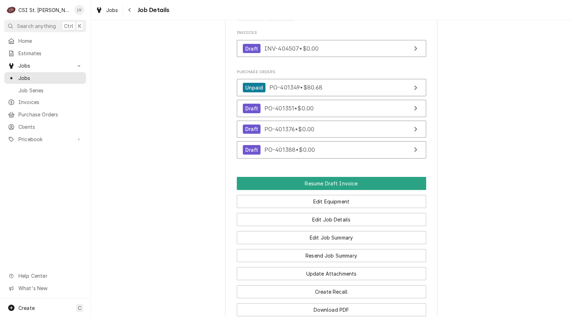
scroll to position [381, 0]
